Goal: Check status

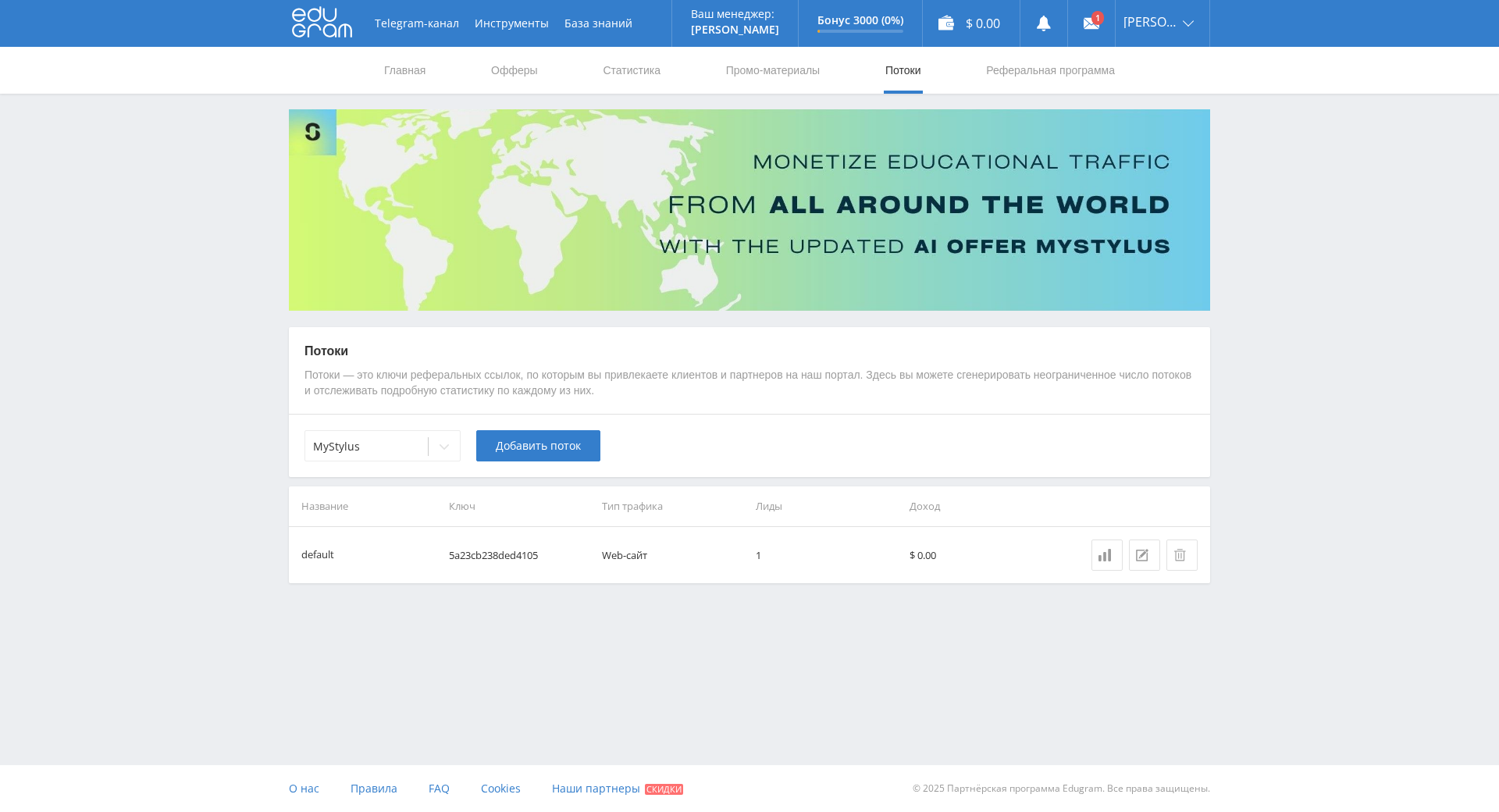
drag, startPoint x: 921, startPoint y: 562, endPoint x: 938, endPoint y: 509, distance: 55.7
click at [922, 561] on td "$ 0.00" at bounding box center [981, 556] width 154 height 56
click at [939, 507] on th "Доход" at bounding box center [981, 507] width 154 height 40
click at [647, 72] on link "Статистика" at bounding box center [631, 71] width 61 height 47
